Goal: Task Accomplishment & Management: Complete application form

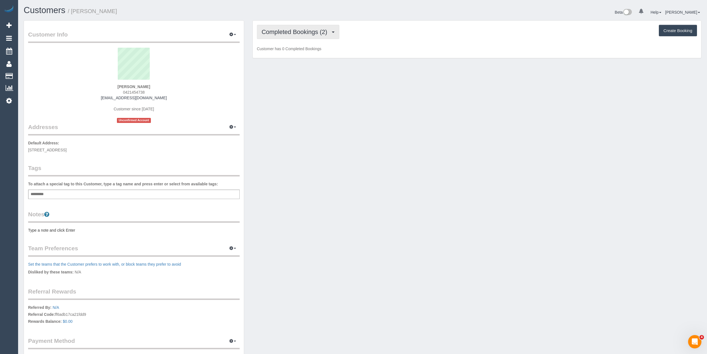
click at [307, 33] on span "Completed Bookings (2)" at bounding box center [296, 31] width 69 height 7
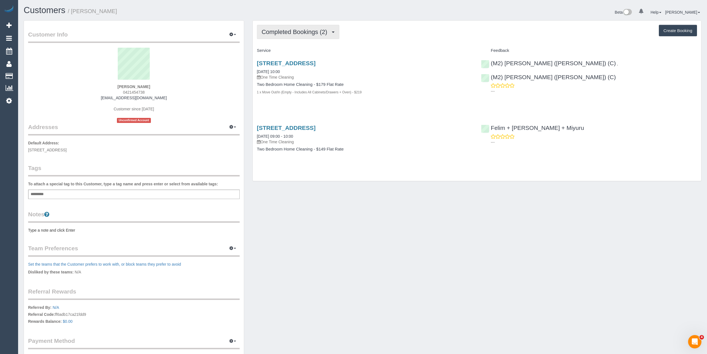
click at [286, 25] on button "Completed Bookings (2)" at bounding box center [298, 32] width 82 height 14
click at [287, 29] on span "Completed Bookings (2)" at bounding box center [296, 31] width 69 height 7
click at [412, 28] on div "Completed Bookings (2) Completed Bookings (2) Upcoming Bookings (0) Cancelled B…" at bounding box center [477, 32] width 440 height 14
click at [678, 27] on button "Create Booking" at bounding box center [678, 31] width 38 height 12
select select "VIC"
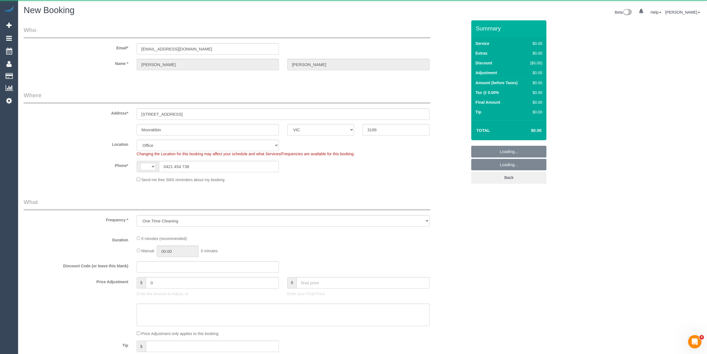
select select "object:487"
select select "string:stripe-pm_1FOdCx2GScqysDRVP8mWqLBD"
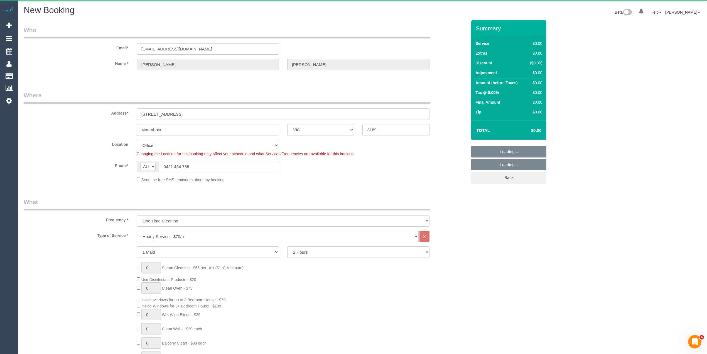
select select "string:AU"
select select "object:656"
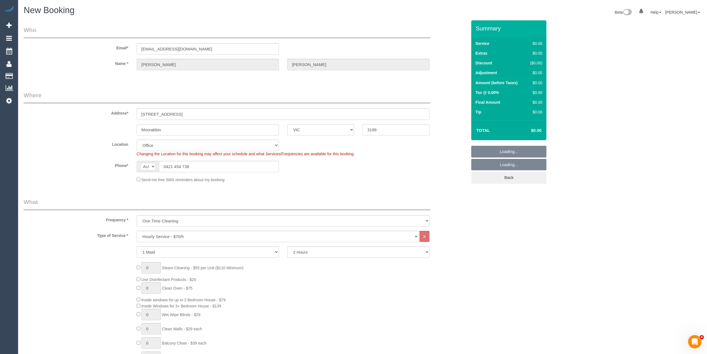
select select "64"
select select "object:2305"
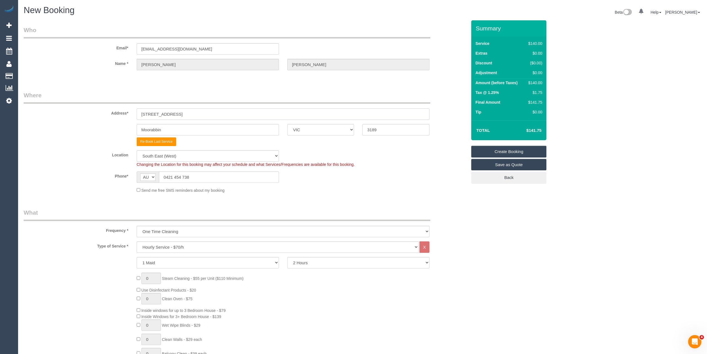
drag, startPoint x: 195, startPoint y: 113, endPoint x: 85, endPoint y: 109, distance: 110.3
click at [85, 109] on div "Address* 6 Station Street, 808" at bounding box center [245, 105] width 452 height 29
drag, startPoint x: 199, startPoint y: 129, endPoint x: 57, endPoint y: 116, distance: 142.0
click at [57, 116] on sui-booking-address "Address* 6 Station Street, 808 Moorabbin ACT NSW NT QLD SA TAS VIC WA 3189 Re-B…" at bounding box center [246, 118] width 444 height 55
type input "Ormond"
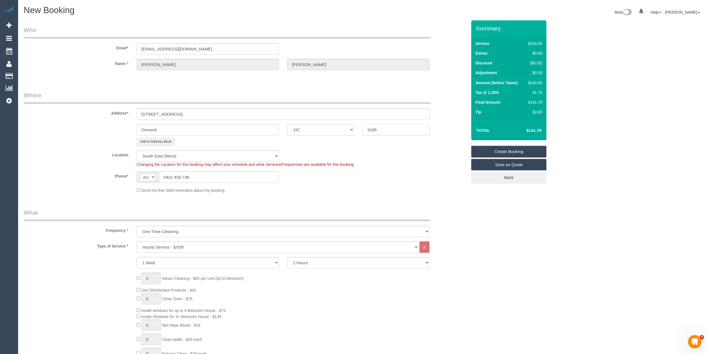
drag, startPoint x: 406, startPoint y: 129, endPoint x: 267, endPoint y: 136, distance: 138.9
click at [267, 136] on sui-booking-address "Address* 6 Station Street, 808 Ormond ACT NSW NT QLD SA TAS VIC WA 3189 Add to …" at bounding box center [246, 118] width 444 height 55
type input "3204"
click at [189, 104] on div "Address* 6 Station Street, 808" at bounding box center [245, 105] width 452 height 29
drag, startPoint x: 192, startPoint y: 111, endPoint x: -31, endPoint y: 123, distance: 222.5
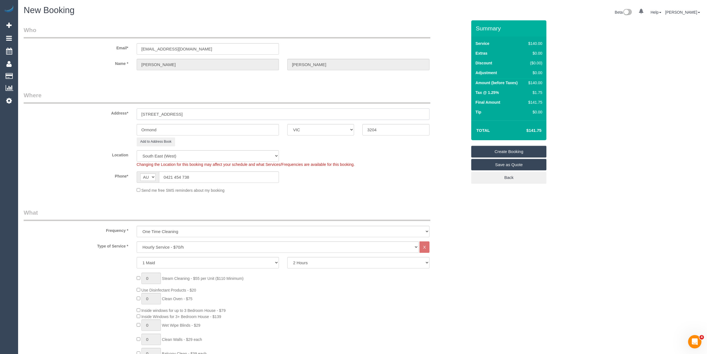
click at [0, 123] on html "0 Beta Your Notifications You have 0 alerts Add Booking Bookings Active Booking…" at bounding box center [353, 177] width 707 height 354
type input "[STREET_ADDRESS]"
click at [167, 140] on button "Add to Address Book" at bounding box center [156, 141] width 38 height 9
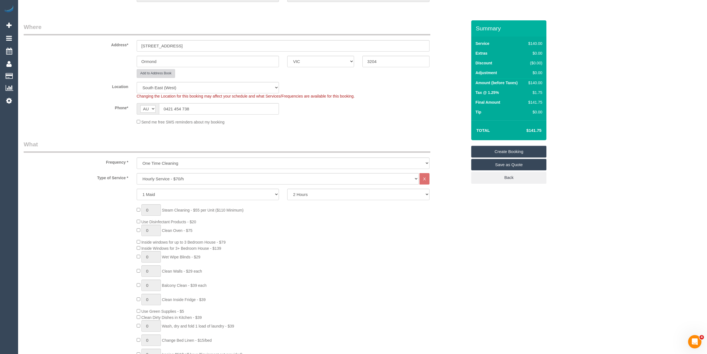
scroll to position [74, 0]
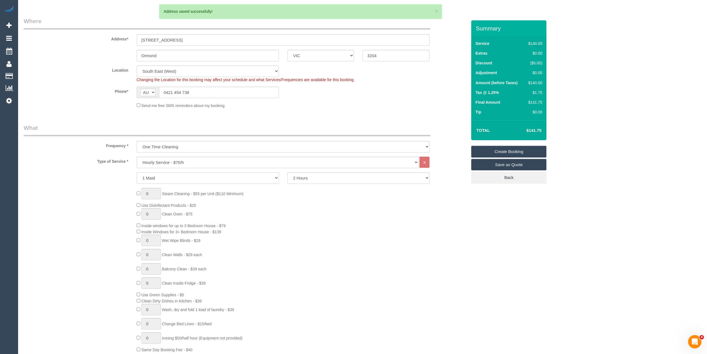
drag, startPoint x: 184, startPoint y: 172, endPoint x: 163, endPoint y: 164, distance: 22.3
click at [184, 172] on select "1 Maid 2 Maids" at bounding box center [208, 177] width 142 height 11
click at [168, 164] on select "Hourly Service - $70/h Hourly Service - $65/h Hourly Service - $60/h Hourly Ser…" at bounding box center [278, 162] width 282 height 11
select select "211"
click at [137, 157] on select "Hourly Service - $70/h Hourly Service - $65/h Hourly Service - $60/h Hourly Ser…" at bounding box center [278, 162] width 282 height 11
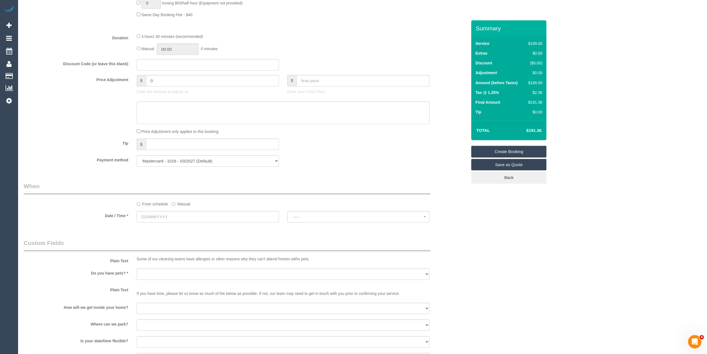
scroll to position [446, 0]
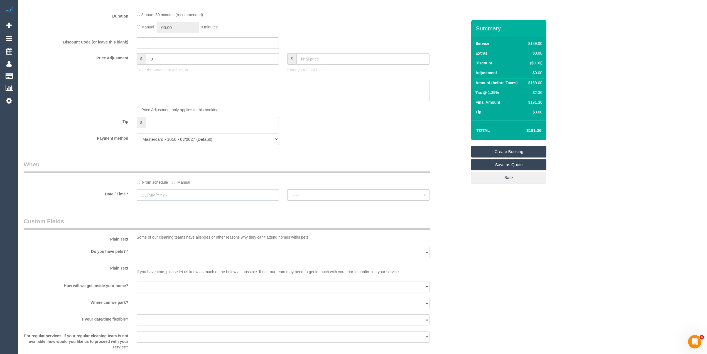
click at [146, 197] on input "text" at bounding box center [208, 194] width 142 height 11
click at [204, 206] on span "Next" at bounding box center [204, 207] width 4 height 4
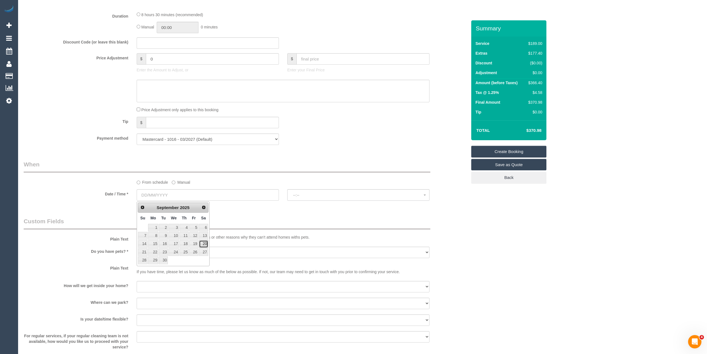
click at [205, 245] on link "20" at bounding box center [203, 244] width 9 height 8
type input "[DATE]"
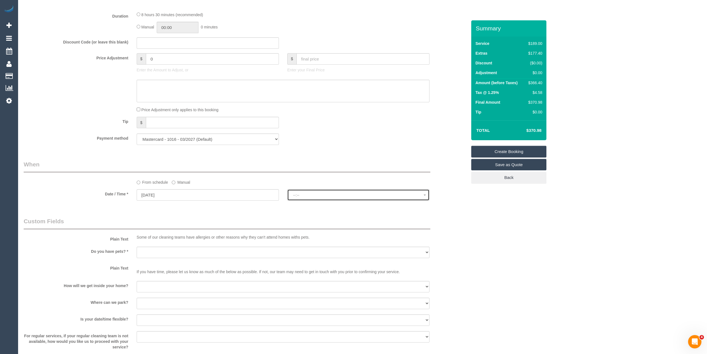
click at [327, 194] on span "--:--" at bounding box center [358, 195] width 131 height 4
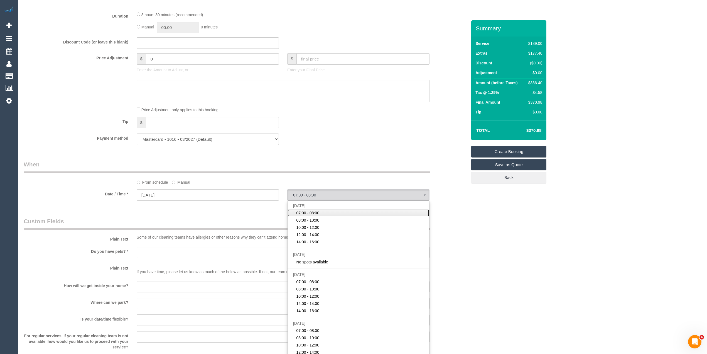
click at [325, 214] on link "07:00 - 08:00" at bounding box center [359, 212] width 142 height 7
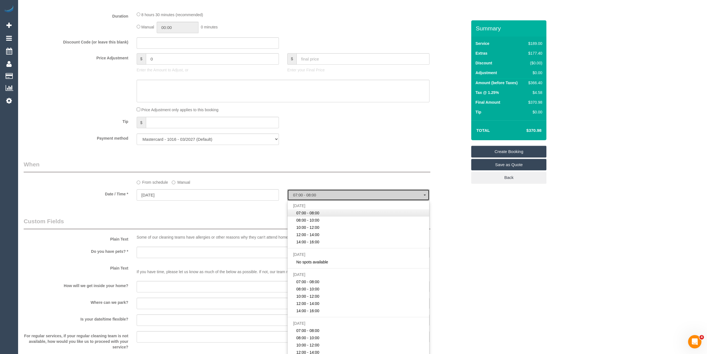
select select "spot1"
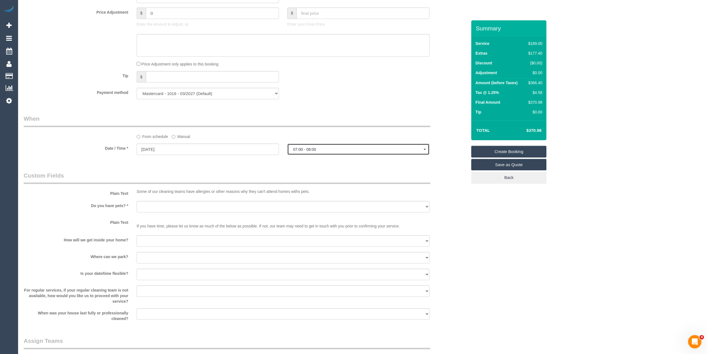
scroll to position [520, 0]
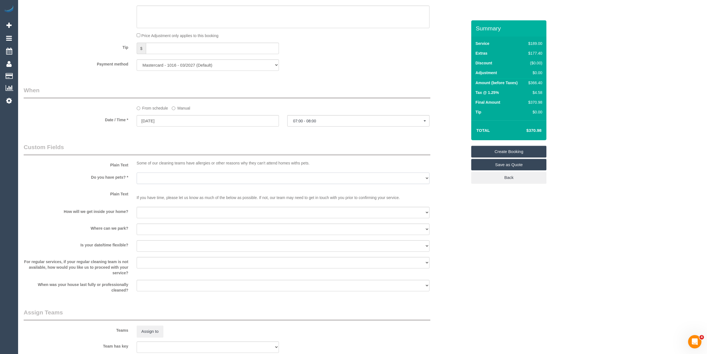
click at [140, 178] on select "Yes - Cats Yes - Dogs No pets Yes - Dogs and Cats Yes - Other" at bounding box center [283, 177] width 293 height 11
select select "number:28"
click at [137, 172] on select "Yes - Cats Yes - Dogs No pets Yes - Dogs and Cats Yes - Other" at bounding box center [283, 177] width 293 height 11
click at [149, 212] on select "I will be home Key will be left (please provide details below) Lock box/Access …" at bounding box center [283, 212] width 293 height 11
select select "number:14"
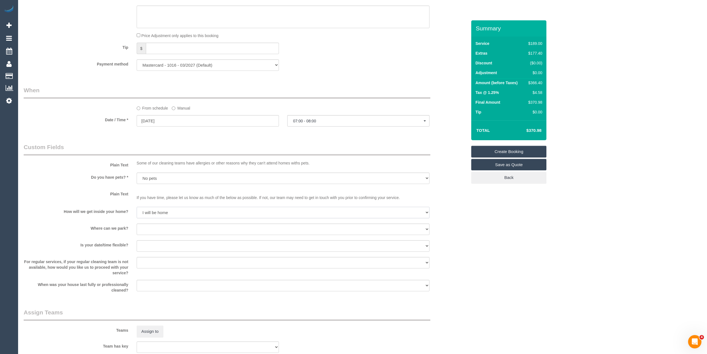
click at [137, 207] on select "I will be home Key will be left (please provide details below) Lock box/Access …" at bounding box center [283, 212] width 293 height 11
click at [162, 203] on sui-booking-custom-fields "Plain Text Some of our cleaning teams have allergies or other reasons why they …" at bounding box center [246, 218] width 444 height 150
click at [159, 225] on select "I will provide parking on-site Free street parking Paid street parking (cost wi…" at bounding box center [283, 228] width 293 height 11
click at [296, 125] on button "07:00 - 08:00" at bounding box center [358, 120] width 142 height 11
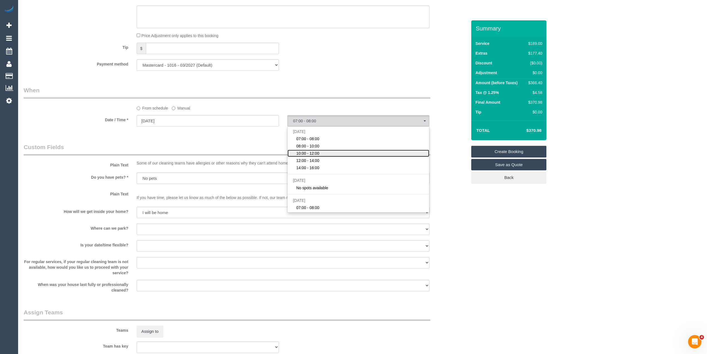
click at [315, 153] on span "10:00 - 12:00" at bounding box center [307, 153] width 23 height 6
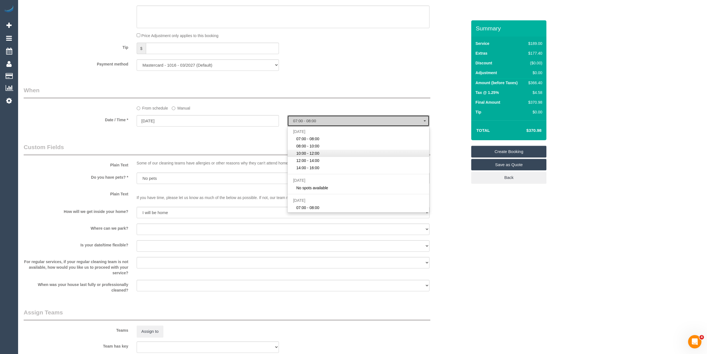
select select "spot3"
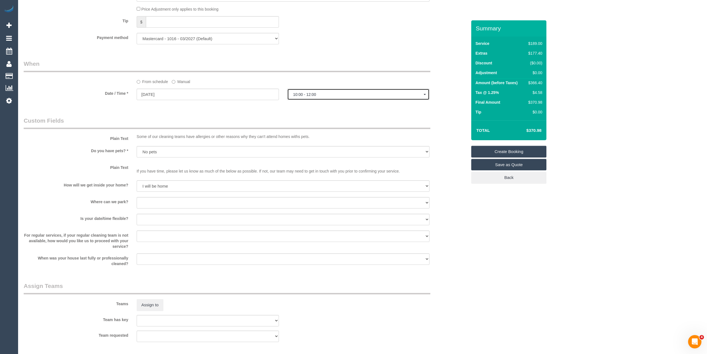
scroll to position [557, 0]
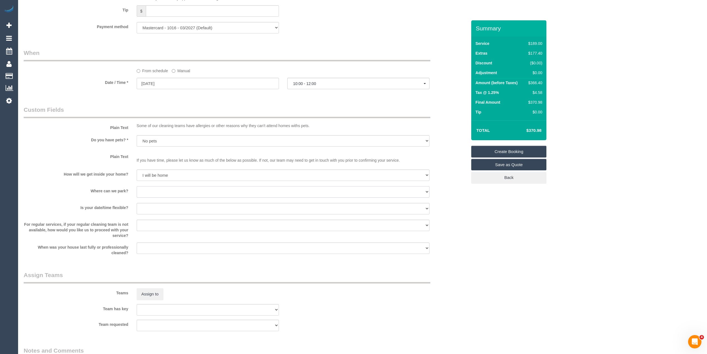
click at [155, 192] on select "I will provide parking on-site Free street parking Paid street parking (cost wi…" at bounding box center [283, 191] width 293 height 11
click at [320, 86] on span "10:00 - 12:00" at bounding box center [358, 83] width 131 height 4
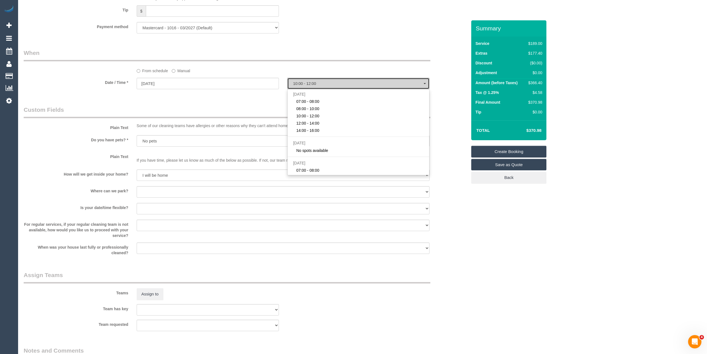
click at [320, 86] on span "10:00 - 12:00" at bounding box center [358, 83] width 131 height 4
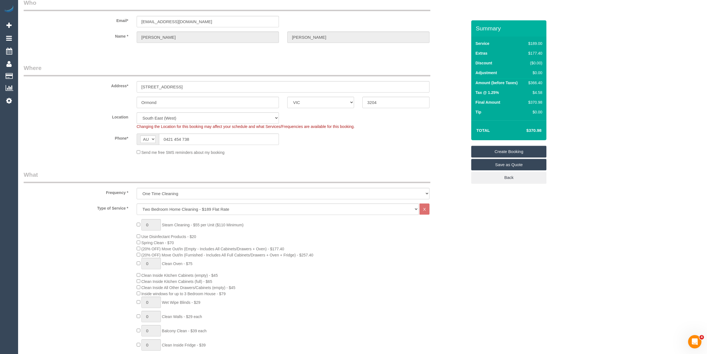
scroll to position [0, 0]
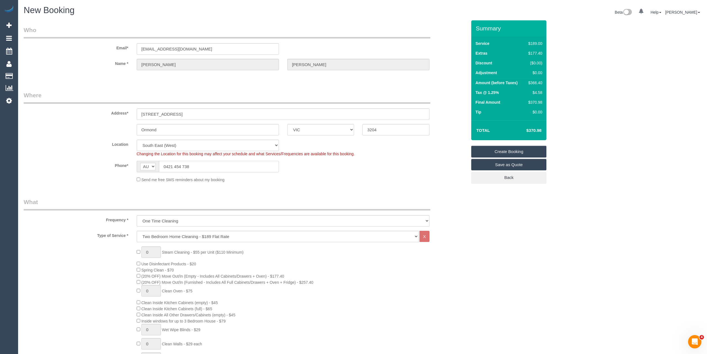
drag, startPoint x: 211, startPoint y: 162, endPoint x: 86, endPoint y: 166, distance: 124.3
click at [86, 166] on div "Phone* AF AL DZ AD AO AI AQ AG AR AM AW AU AT AZ BS BH BD BB BY BE BZ BJ BM BT …" at bounding box center [245, 166] width 452 height 11
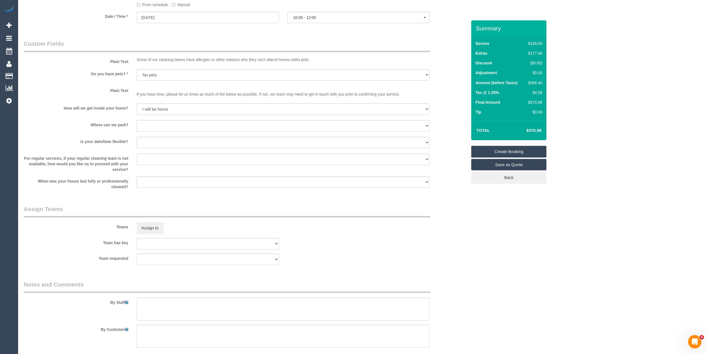
scroll to position [663, 0]
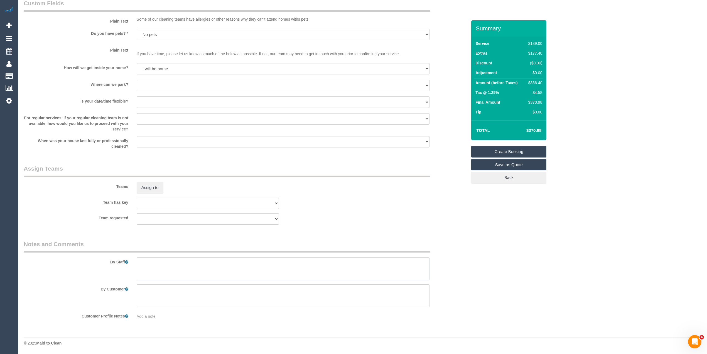
click at [185, 265] on textarea at bounding box center [283, 268] width 293 height 23
paste textarea "0421 454 738"
click at [212, 262] on textarea at bounding box center [283, 268] width 293 height 23
type textarea "Please call when you are on the way - 0421454738"
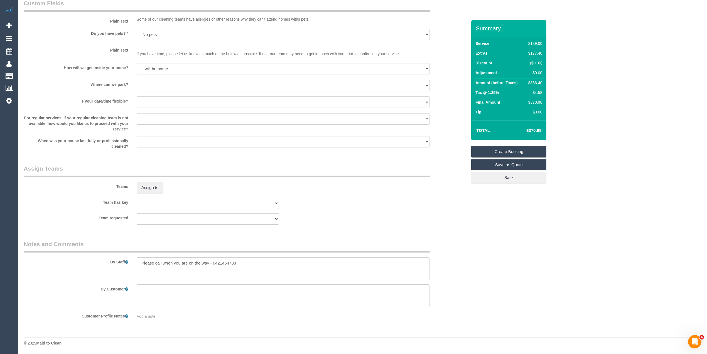
click at [149, 85] on select "I will provide parking on-site Free street parking Paid street parking (cost wi…" at bounding box center [283, 85] width 293 height 11
select select "number:19"
click at [137, 80] on select "I will provide parking on-site Free street parking Paid street parking (cost wi…" at bounding box center [283, 85] width 293 height 11
click at [162, 101] on select "Yes - date and time Yes - date but not time Yes - time but not date No - No fle…" at bounding box center [283, 101] width 293 height 11
select select "number:24"
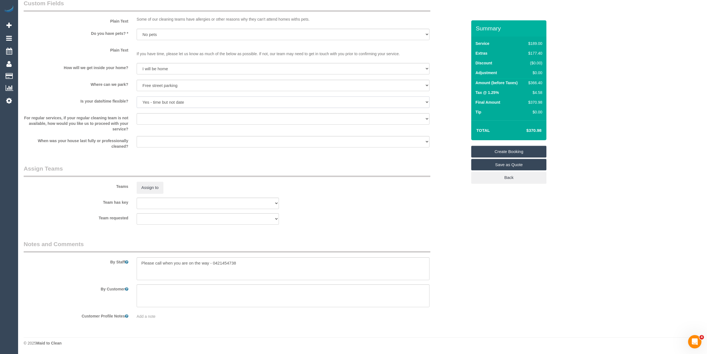
click at [137, 97] on select "Yes - date and time Yes - date but not time Yes - time but not date No - No fle…" at bounding box center [283, 101] width 293 height 11
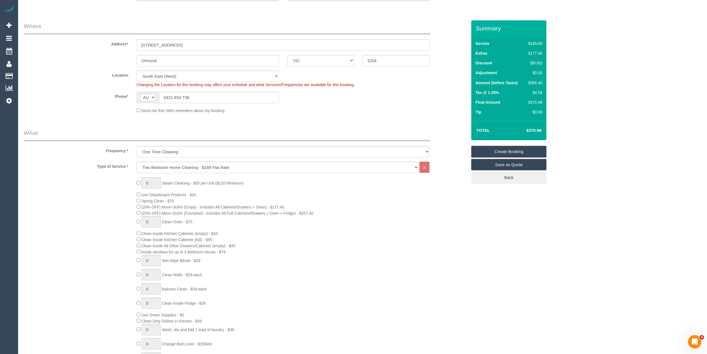
scroll to position [0, 0]
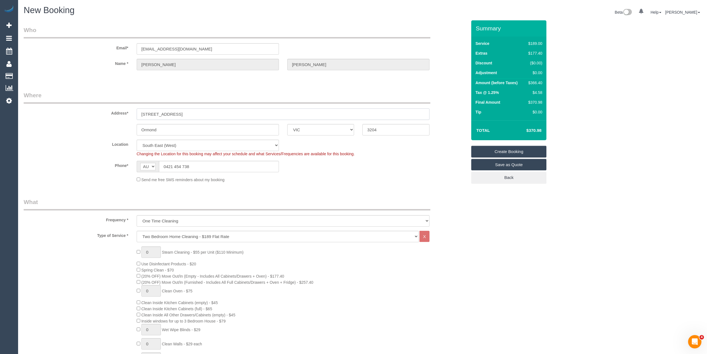
click at [186, 116] on input "[STREET_ADDRESS]" at bounding box center [283, 113] width 293 height 11
drag, startPoint x: 207, startPoint y: 46, endPoint x: 86, endPoint y: 36, distance: 122.2
click at [86, 36] on fieldset "Who Email* lucaschan@live.com.au Name * Lucas Chan" at bounding box center [246, 53] width 444 height 54
click at [509, 150] on link "Create Booking" at bounding box center [508, 152] width 75 height 12
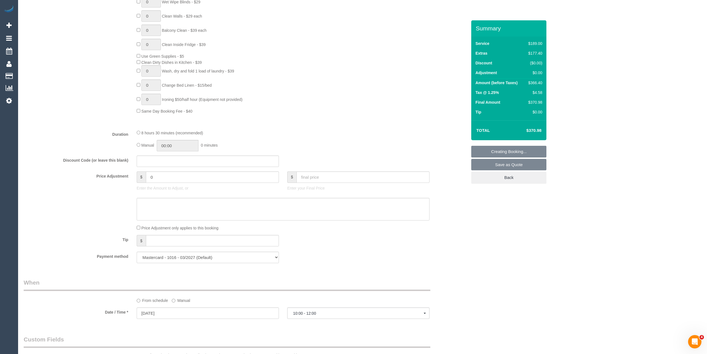
scroll to position [408, 0]
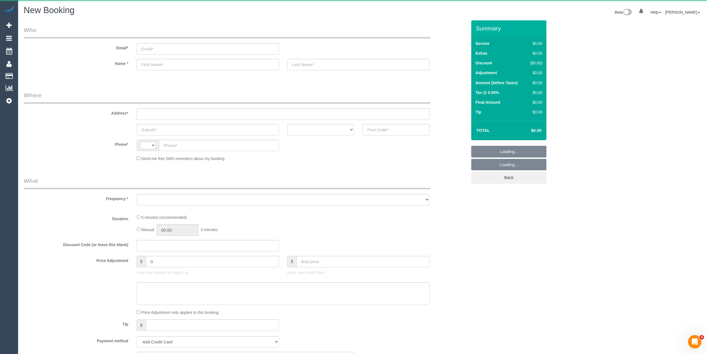
select select "string:AU"
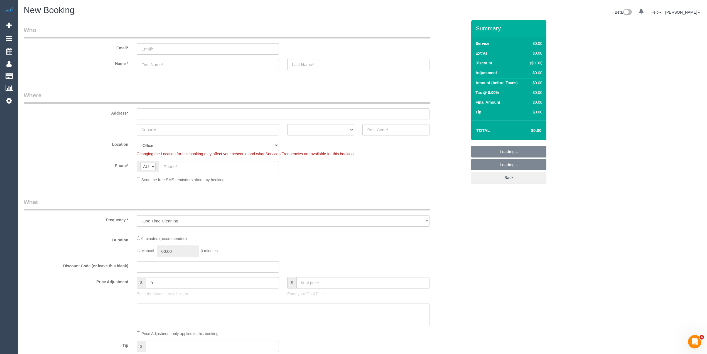
select select "object:649"
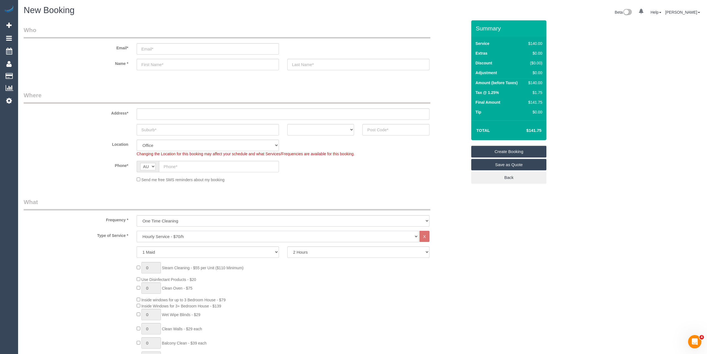
click at [185, 239] on select "Hourly Service - $70/h Hourly Service - $65/h Hourly Service - $60/h Hourly Ser…" at bounding box center [278, 236] width 282 height 11
select select "211"
click at [137, 231] on select "Hourly Service - $70/h Hourly Service - $65/h Hourly Service - $60/h Hourly Ser…" at bounding box center [278, 236] width 282 height 11
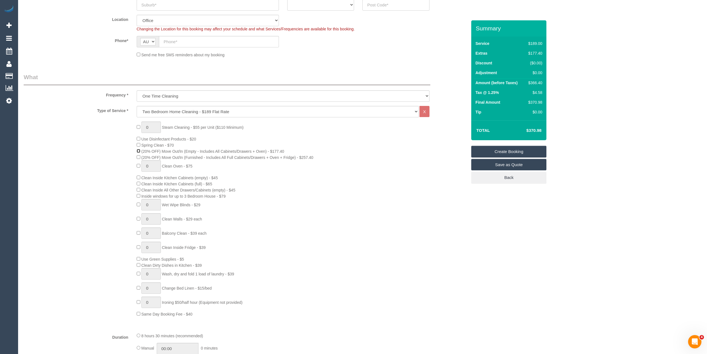
scroll to position [148, 0]
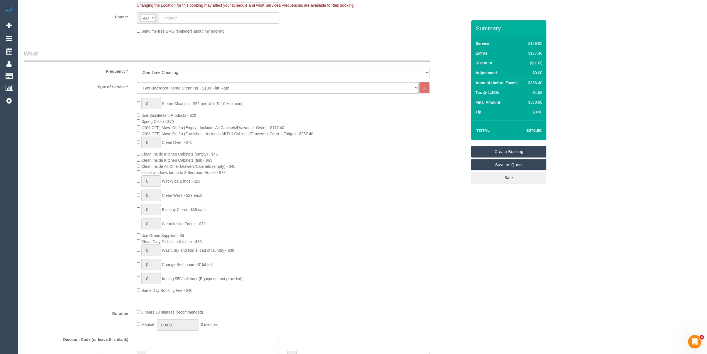
click at [11, 209] on div "0 Beta Your Notifications You have 0 alerts Add Booking Bookings Active Booking…" at bounding box center [9, 177] width 18 height 354
click at [49, 193] on div "0 Steam Cleaning - $55 per Unit ($110 Minimum) Use Disinfectant Products - $20 …" at bounding box center [245, 195] width 452 height 195
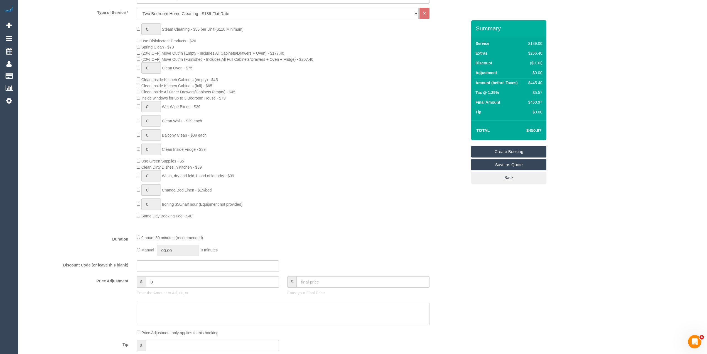
scroll to position [0, 0]
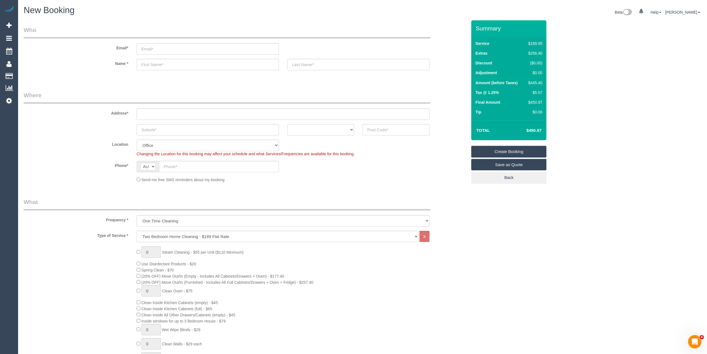
click at [56, 255] on div "0 Steam Cleaning - $55 per Unit ($110 Minimum) Use Disinfectant Products - $20 …" at bounding box center [245, 343] width 452 height 195
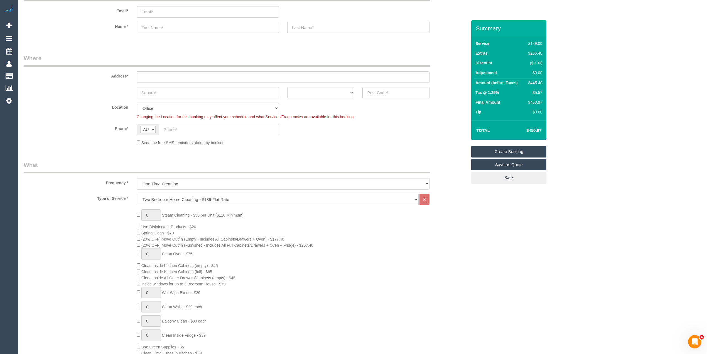
click at [135, 280] on div "0 Steam Cleaning - $55 per Unit ($110 Minimum) Use Disinfectant Products - $20 …" at bounding box center [302, 306] width 339 height 195
click at [106, 271] on div "0 Steam Cleaning - $55 per Unit ($110 Minimum) Use Disinfectant Products - $20 …" at bounding box center [245, 306] width 452 height 195
click at [165, 195] on select "Hourly Service - $70/h Hourly Service - $65/h Hourly Service - $60/h Hourly Ser…" at bounding box center [278, 199] width 282 height 11
click at [137, 194] on select "Hourly Service - $70/h Hourly Service - $65/h Hourly Service - $60/h Hourly Ser…" at bounding box center [278, 199] width 282 height 11
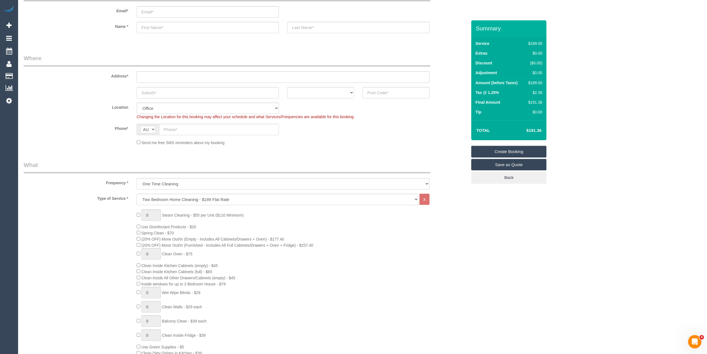
click at [122, 228] on div "0 Steam Cleaning - $55 per Unit ($110 Minimum) Use Disinfectant Products - $20 …" at bounding box center [245, 306] width 452 height 195
click at [376, 91] on input "text" at bounding box center [396, 92] width 67 height 11
type input "3204"
click at [170, 71] on input "text" at bounding box center [283, 76] width 293 height 11
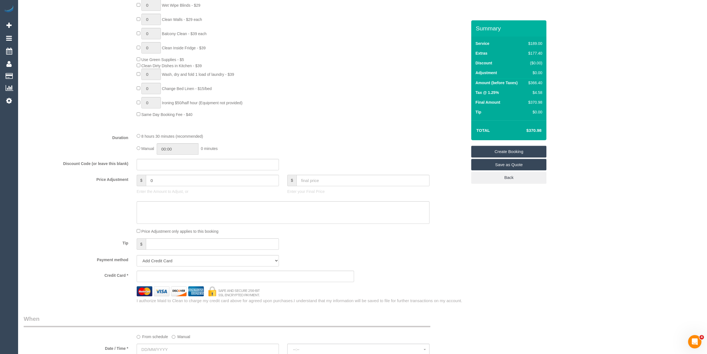
scroll to position [334, 0]
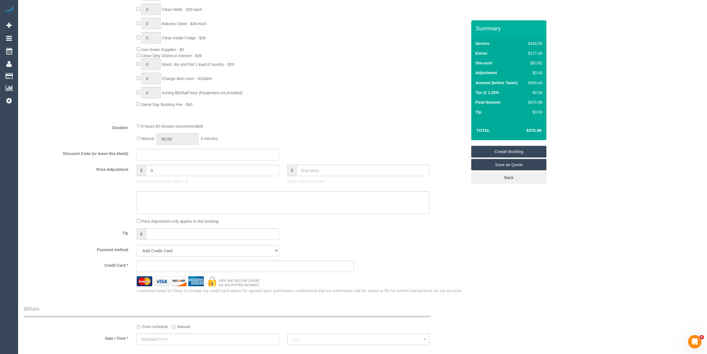
type input "-"
click at [158, 338] on input "text" at bounding box center [208, 338] width 142 height 11
select select "64"
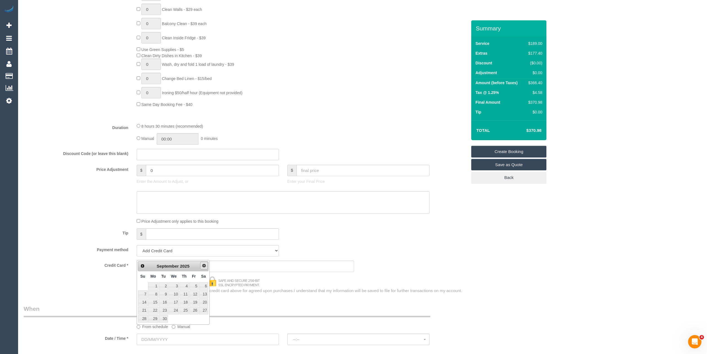
select select "object:2151"
click at [539, 243] on div "Who Email* Name * Where Address* - ACT NSW NT QLD SA TAS VIC WA 3204 Location O…" at bounding box center [363, 185] width 678 height 998
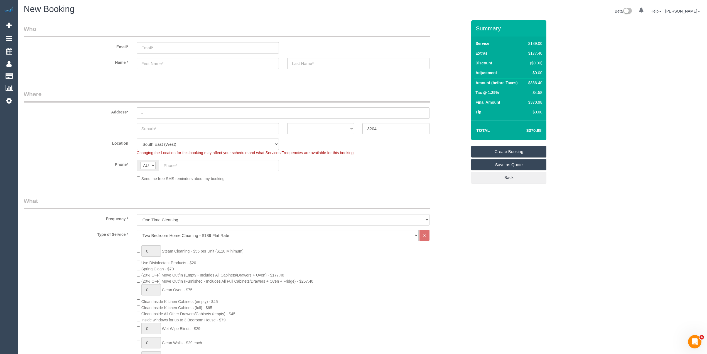
scroll to position [0, 0]
click at [155, 128] on input "text" at bounding box center [208, 129] width 142 height 11
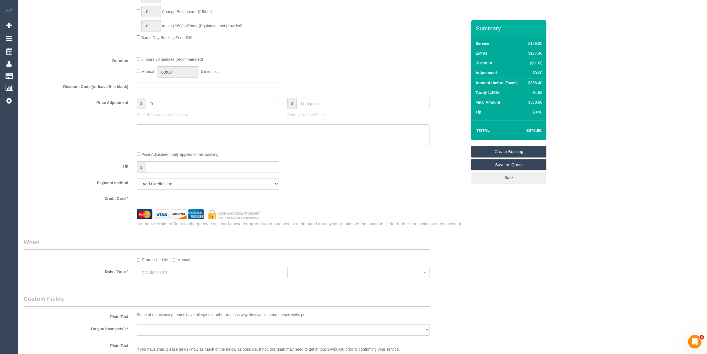
scroll to position [408, 0]
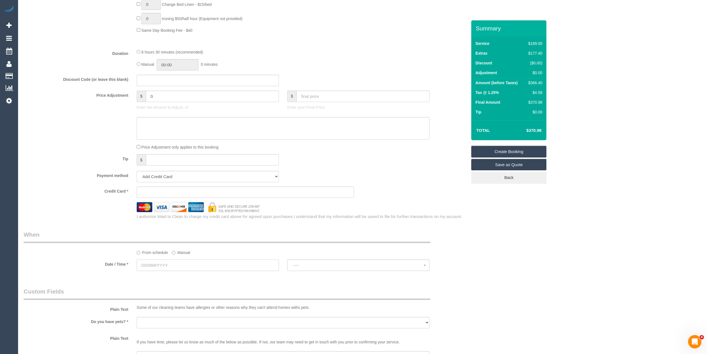
click at [156, 265] on input "text" at bounding box center [208, 264] width 142 height 11
click at [203, 276] on span "Next" at bounding box center [204, 277] width 4 height 4
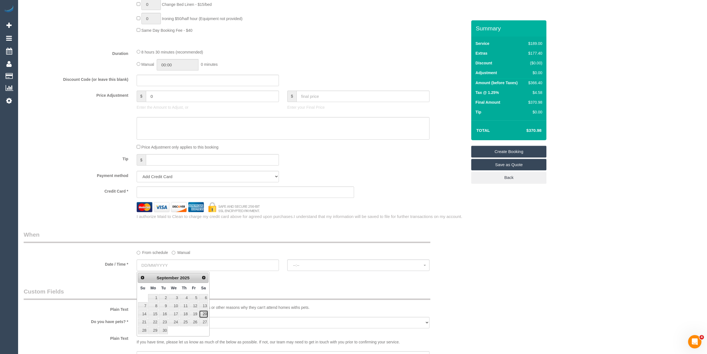
click at [207, 314] on link "20" at bounding box center [203, 314] width 9 height 8
type input "[DATE]"
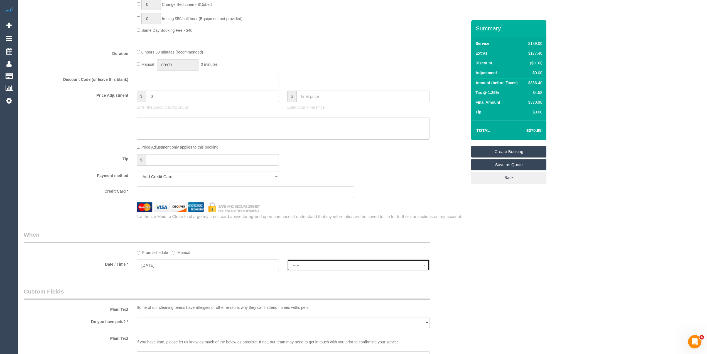
click at [326, 260] on button "--:--" at bounding box center [358, 264] width 142 height 11
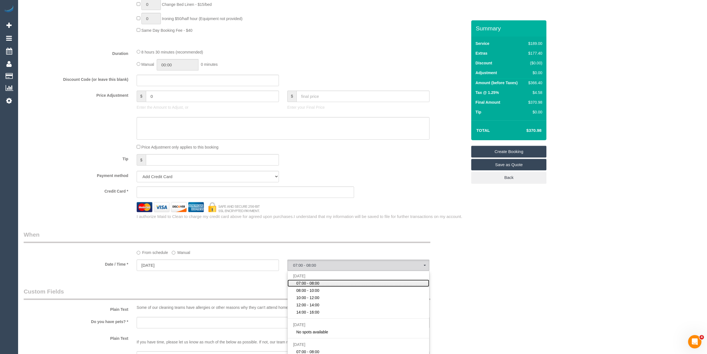
click at [317, 283] on span "07:00 - 08:00" at bounding box center [307, 283] width 23 height 6
select select "spot1"
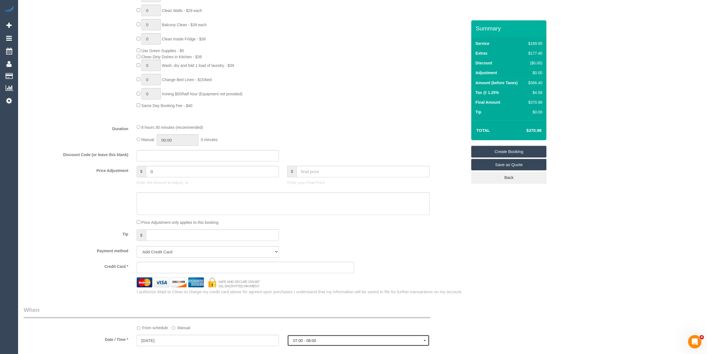
scroll to position [0, 0]
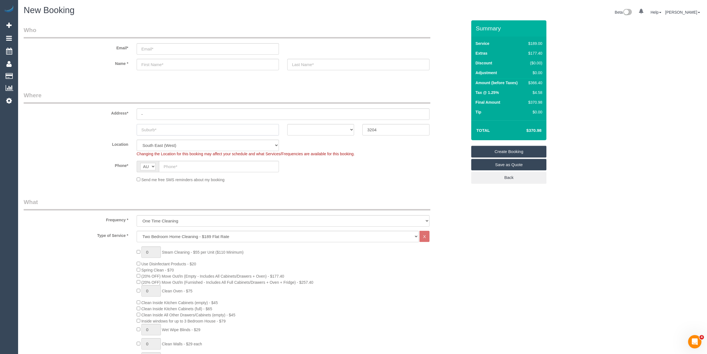
click at [166, 125] on input "text" at bounding box center [208, 129] width 142 height 11
click at [161, 127] on input "text" at bounding box center [208, 129] width 142 height 11
type input "Ormond"
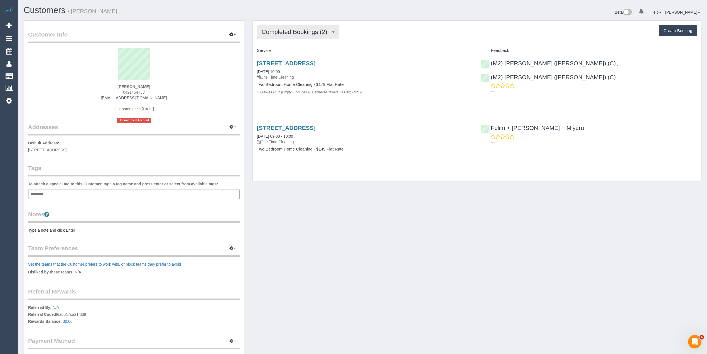
click at [293, 28] on button "Completed Bookings (2)" at bounding box center [298, 32] width 82 height 14
click at [302, 51] on link "Upcoming Bookings (0)" at bounding box center [286, 51] width 58 height 7
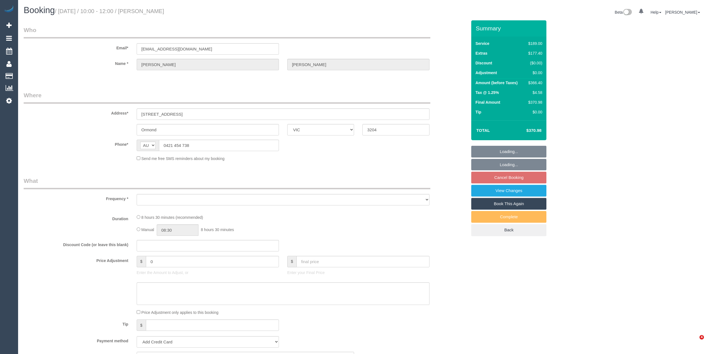
select select "VIC"
select select "string:stripe-pm_1FOdCx2GScqysDRVP8mWqLBD"
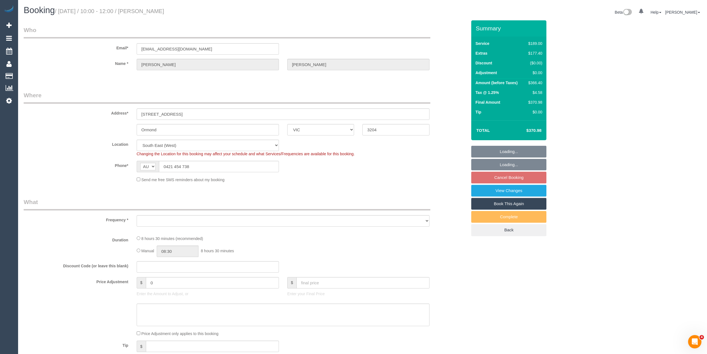
select select "object:524"
select select "number:28"
select select "number:14"
select select "number:19"
select select "number:24"
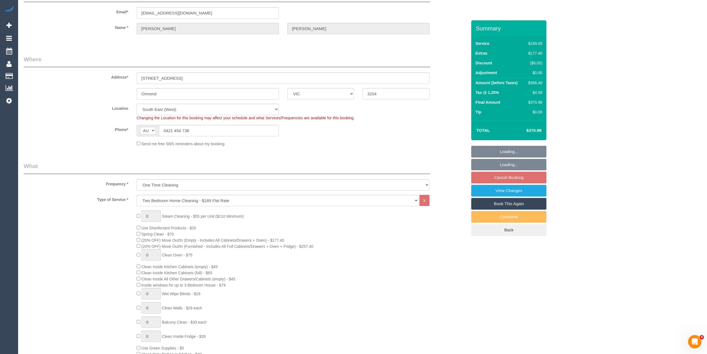
select select "spot3"
select select "object:1292"
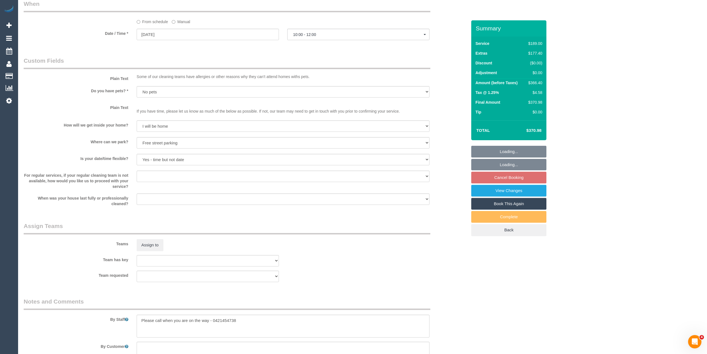
scroll to position [700, 0]
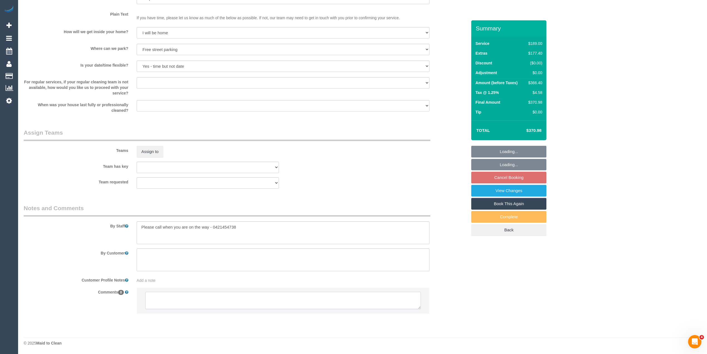
click at [220, 300] on textarea at bounding box center [283, 300] width 276 height 17
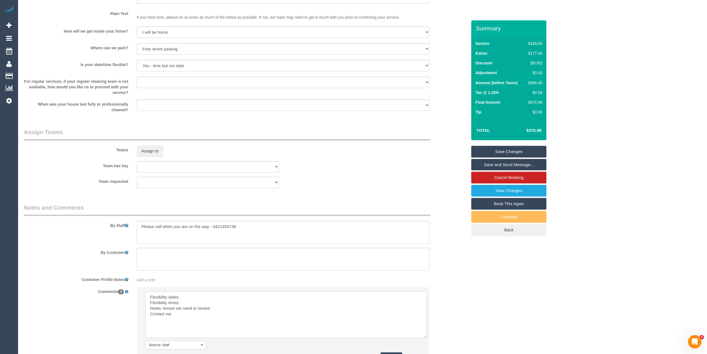
drag, startPoint x: 417, startPoint y: 308, endPoint x: 319, endPoint y: 339, distance: 103.0
click at [209, 298] on textarea at bounding box center [288, 330] width 286 height 78
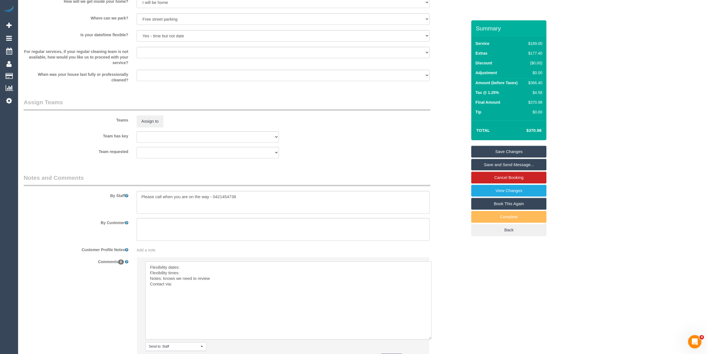
scroll to position [784, 0]
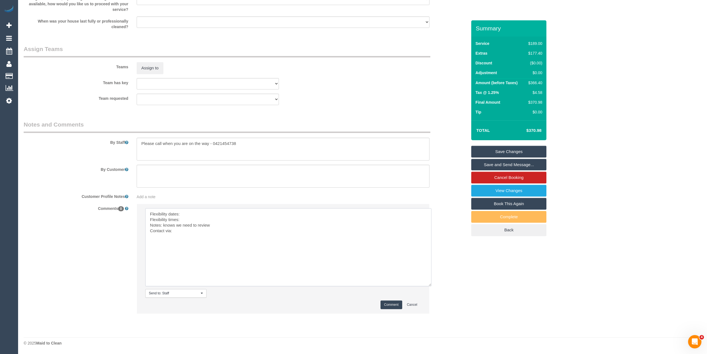
drag, startPoint x: 189, startPoint y: 214, endPoint x: 213, endPoint y: 221, distance: 24.9
click at [188, 212] on textarea at bounding box center [288, 247] width 286 height 78
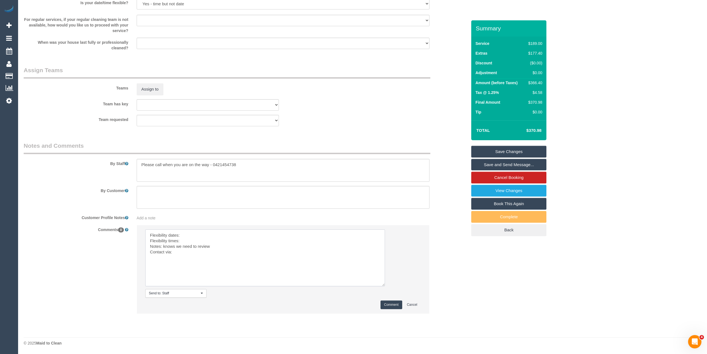
scroll to position [762, 0]
drag, startPoint x: 429, startPoint y: 283, endPoint x: 383, endPoint y: 262, distance: 51.1
click at [383, 262] on textarea at bounding box center [265, 257] width 240 height 57
click at [186, 232] on textarea at bounding box center [265, 257] width 240 height 57
click at [212, 234] on textarea at bounding box center [265, 257] width 240 height 57
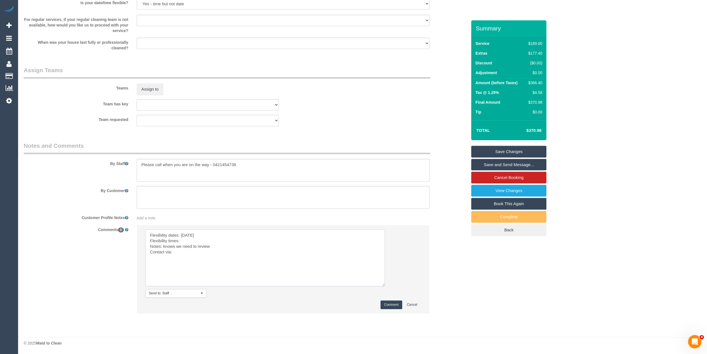
click at [199, 237] on textarea at bounding box center [265, 257] width 240 height 57
click at [195, 243] on textarea at bounding box center [265, 257] width 240 height 57
click at [194, 239] on textarea at bounding box center [265, 257] width 240 height 57
click at [179, 251] on textarea at bounding box center [265, 257] width 240 height 57
type textarea "Flexibility dates: [DATE] Flexibility times: prefers from 10am if possble Notes…"
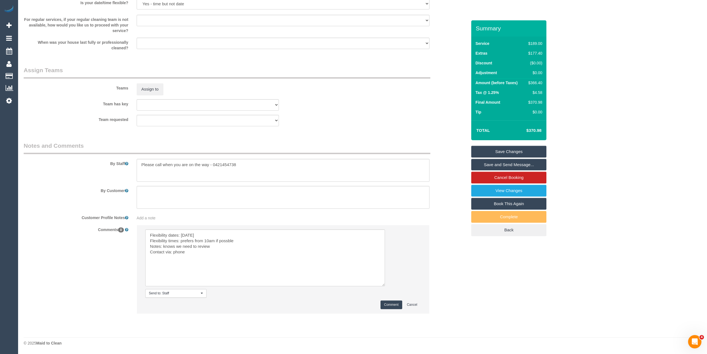
click at [393, 302] on button "Comment" at bounding box center [392, 304] width 22 height 9
